Goal: Learn about a topic

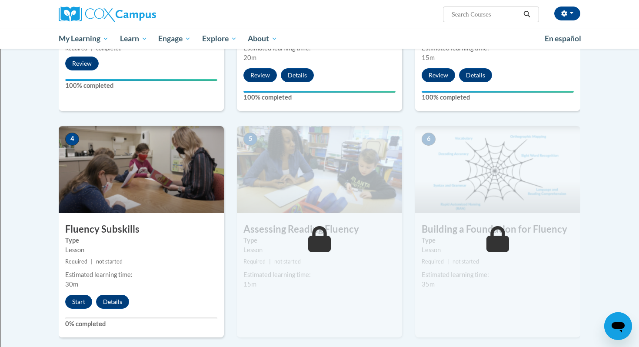
scroll to position [328, 0]
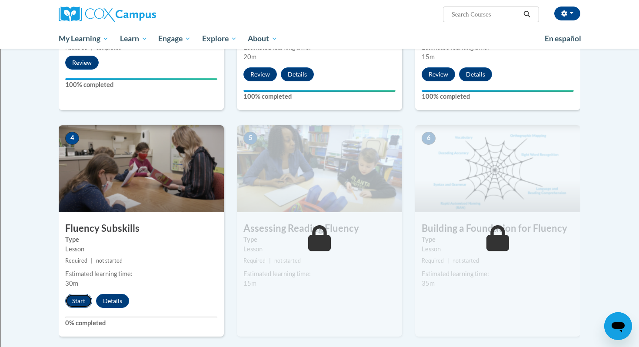
click at [74, 305] on button "Start" at bounding box center [78, 301] width 27 height 14
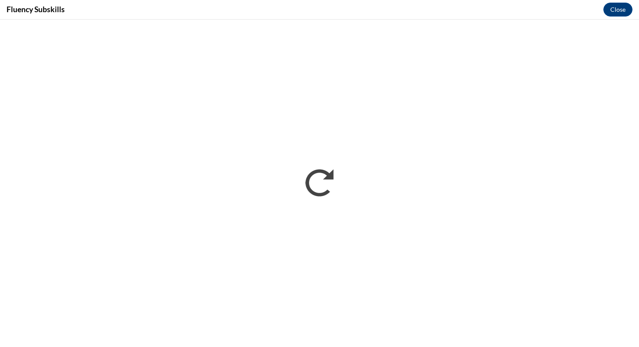
scroll to position [0, 0]
